Goal: Task Accomplishment & Management: Complete application form

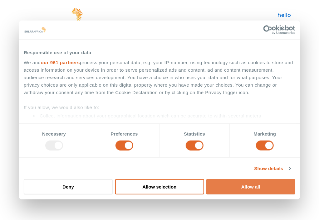
click at [212, 191] on button "Allow all" at bounding box center [250, 186] width 89 height 15
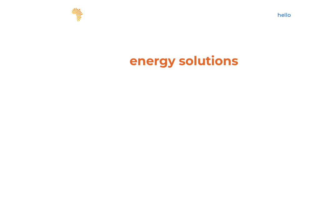
drag, startPoint x: 212, startPoint y: 191, endPoint x: 266, endPoint y: 29, distance: 170.8
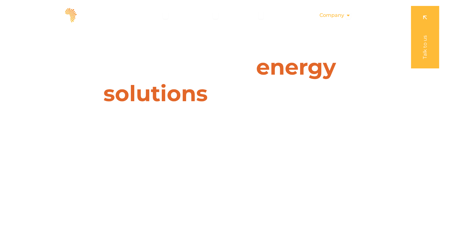
click at [319, 15] on span "Company" at bounding box center [331, 15] width 25 height 7
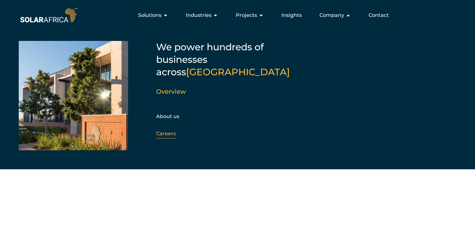
click at [163, 130] on link "Careers" at bounding box center [166, 133] width 20 height 6
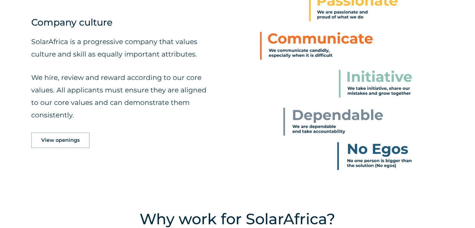
click at [65, 139] on span "View openings" at bounding box center [60, 140] width 38 height 5
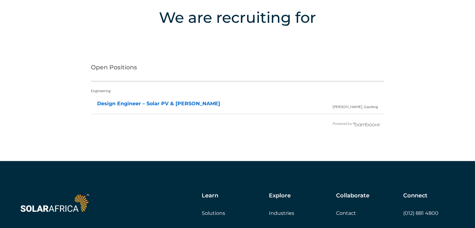
scroll to position [1243, 0]
click at [137, 103] on link "Design Engineer – Solar PV & [PERSON_NAME]" at bounding box center [158, 103] width 123 height 6
